Goal: Task Accomplishment & Management: Manage account settings

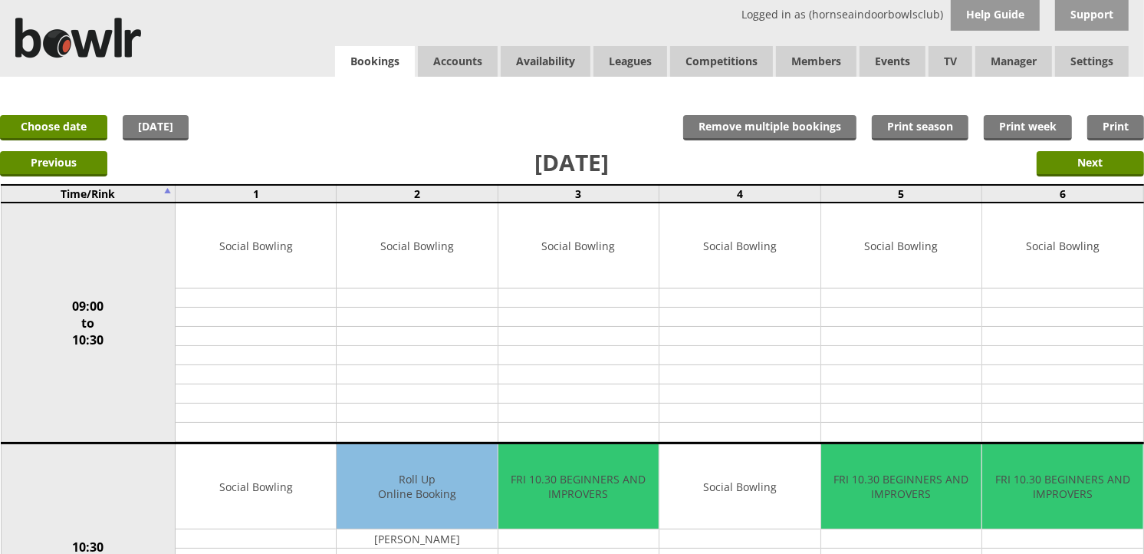
click at [367, 48] on link "Bookings" at bounding box center [375, 61] width 80 height 31
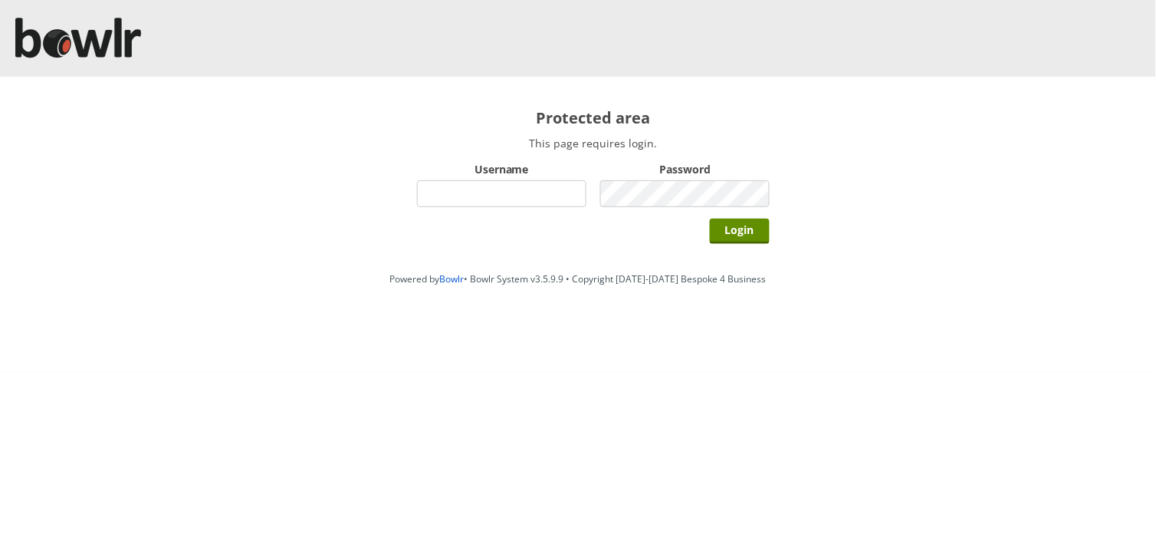
click at [501, 190] on input "Username" at bounding box center [501, 193] width 169 height 27
type input "hornseaindoorbowlsclub"
click at [710, 219] on input "Login" at bounding box center [740, 231] width 60 height 25
